Goal: Find specific page/section: Locate item on page

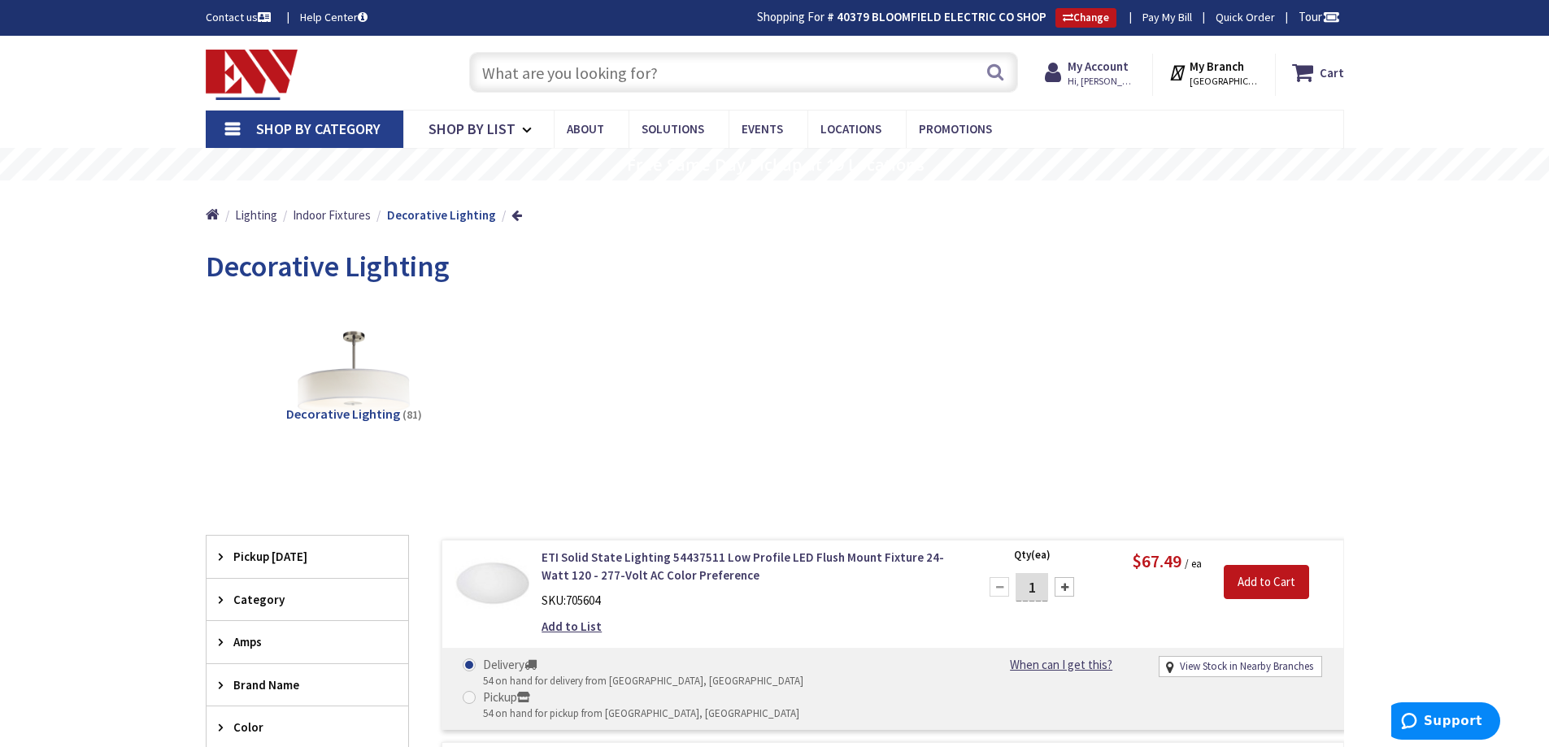
click at [688, 62] on input "text" at bounding box center [743, 72] width 549 height 41
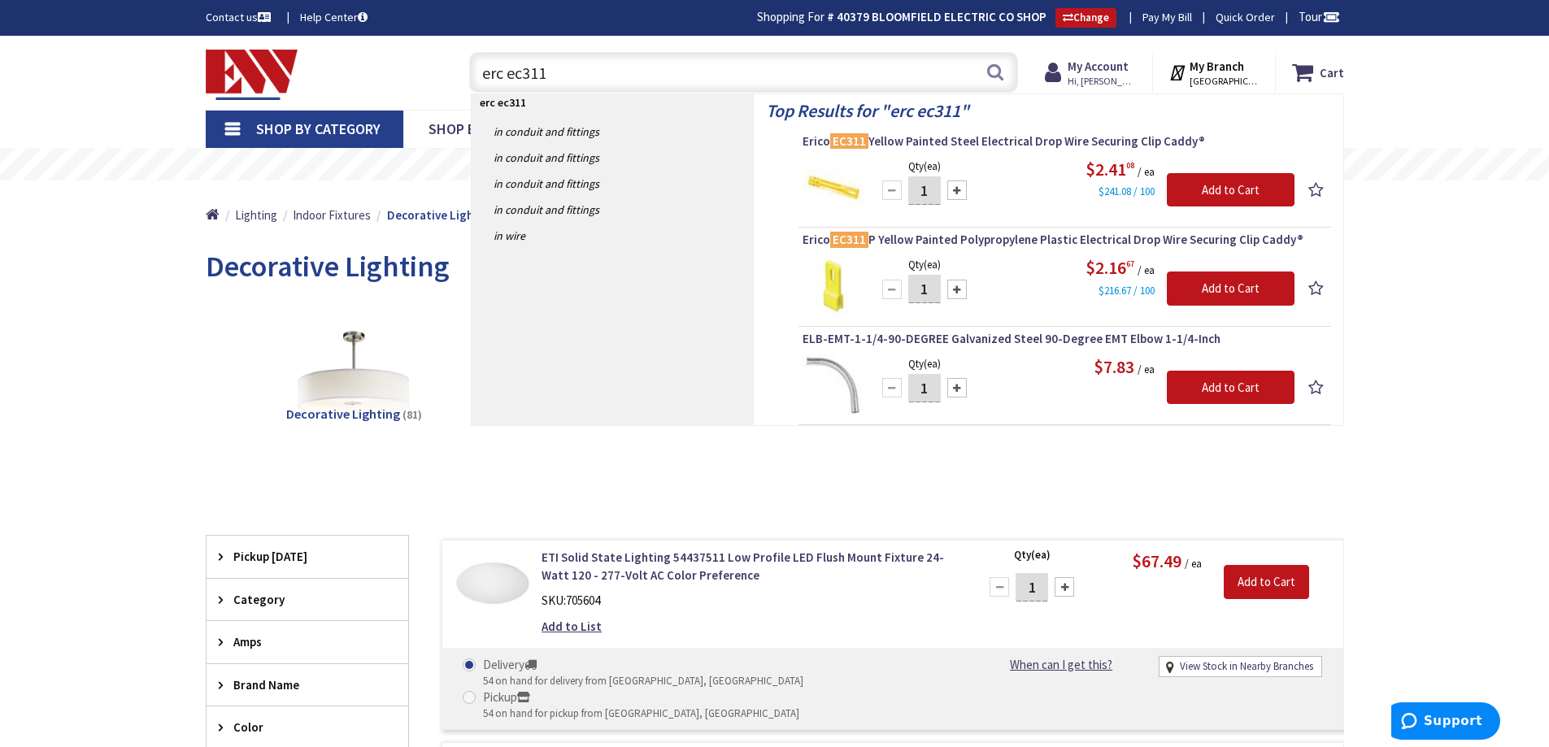
type input "erc ec311p"
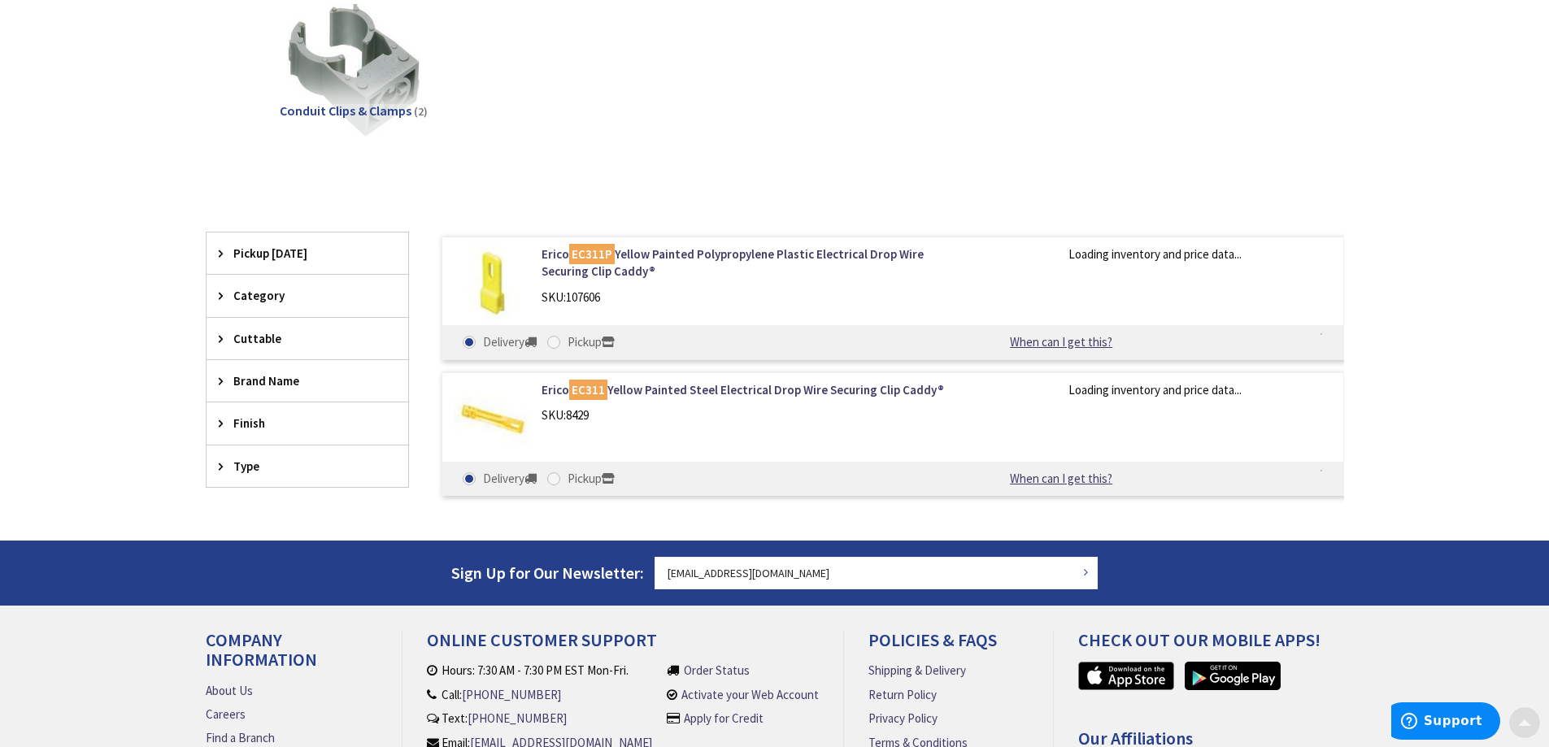
scroll to position [246, 0]
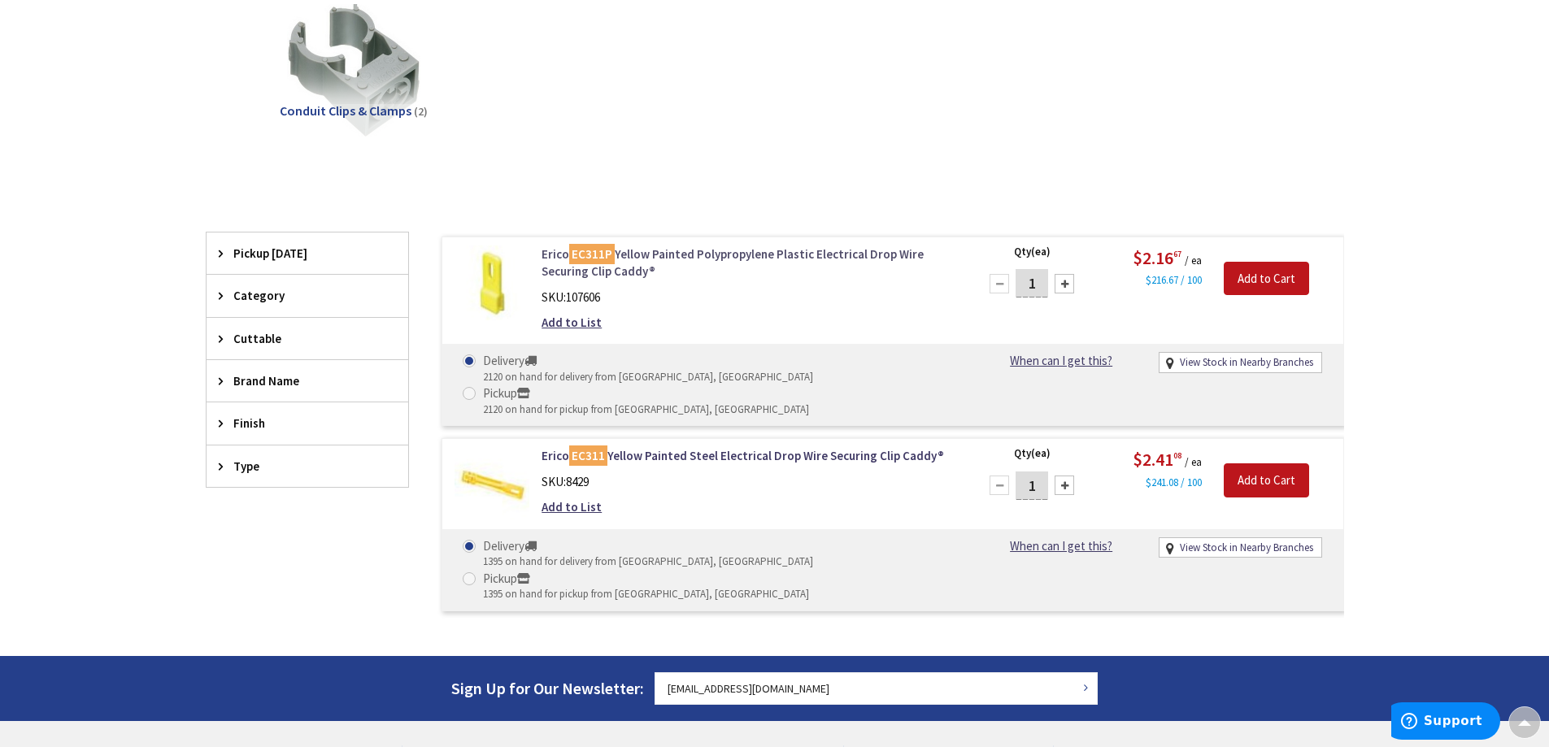
click at [695, 254] on link "Erico EC311P Yellow Painted Polypropylene Plastic Electrical Drop Wire Securing…" at bounding box center [749, 263] width 414 height 35
